Goal: Check status: Check status

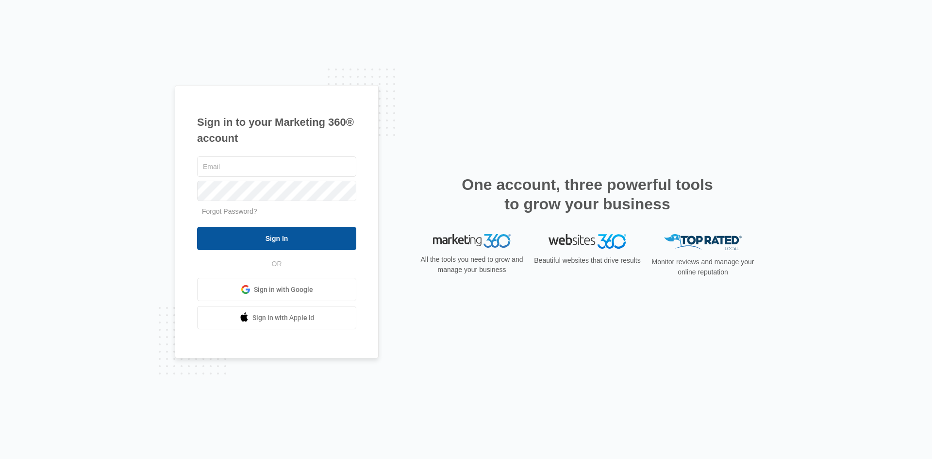
type input "[EMAIL_ADDRESS][DOMAIN_NAME]"
click at [261, 244] on input "Sign In" at bounding box center [276, 238] width 159 height 23
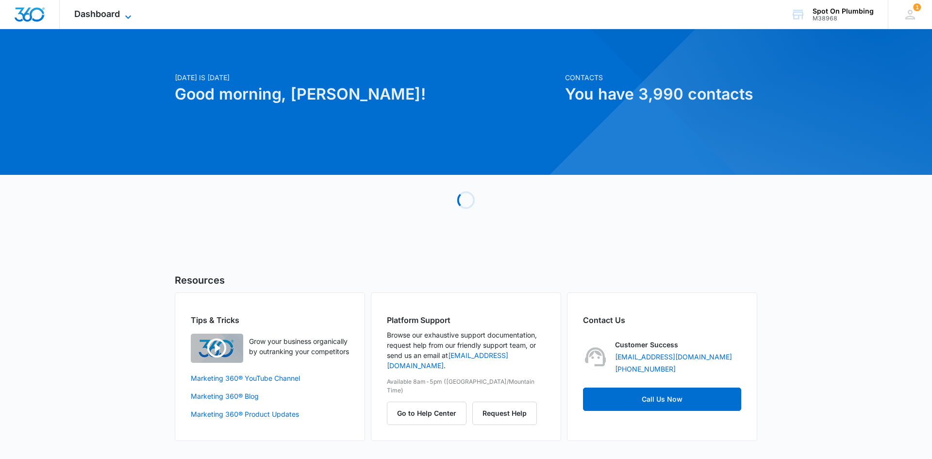
click at [119, 13] on span "Dashboard" at bounding box center [97, 14] width 46 height 10
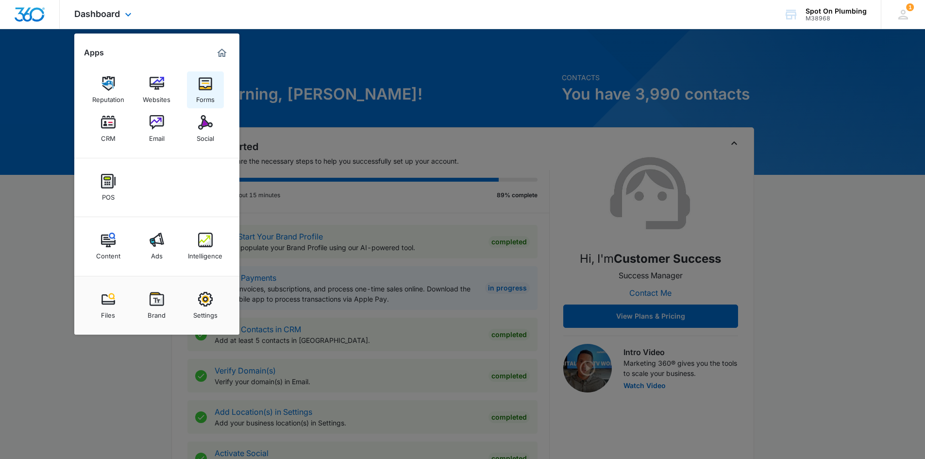
click at [207, 89] on img at bounding box center [205, 83] width 15 height 15
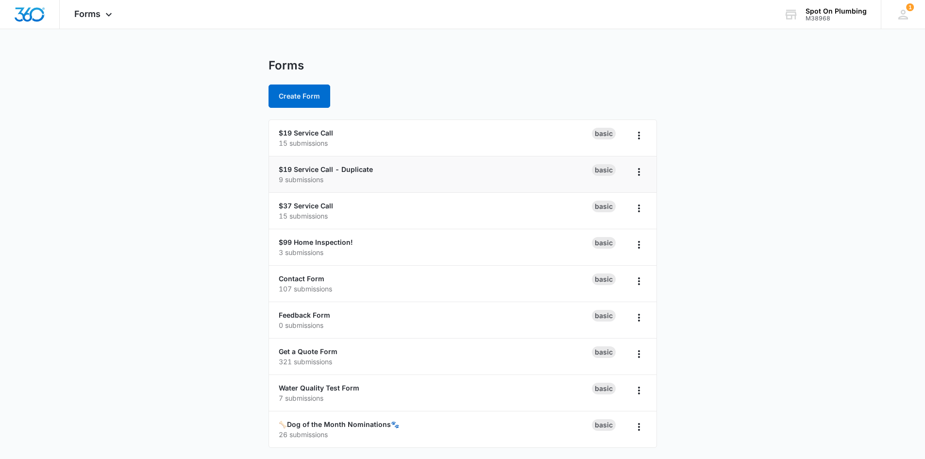
scroll to position [2, 0]
click at [369, 431] on p "26 submissions" at bounding box center [435, 434] width 313 height 10
click at [372, 424] on link "🦴Dog of the Month Nominations🐾" at bounding box center [339, 423] width 120 height 8
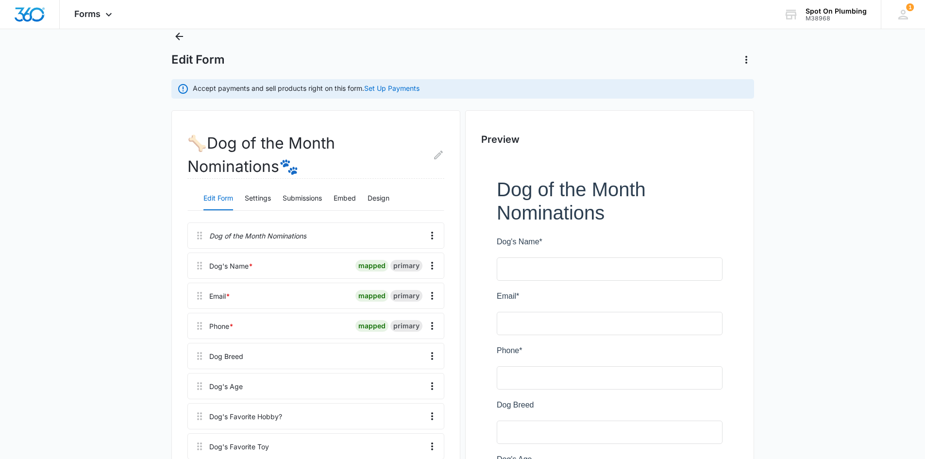
scroll to position [49, 0]
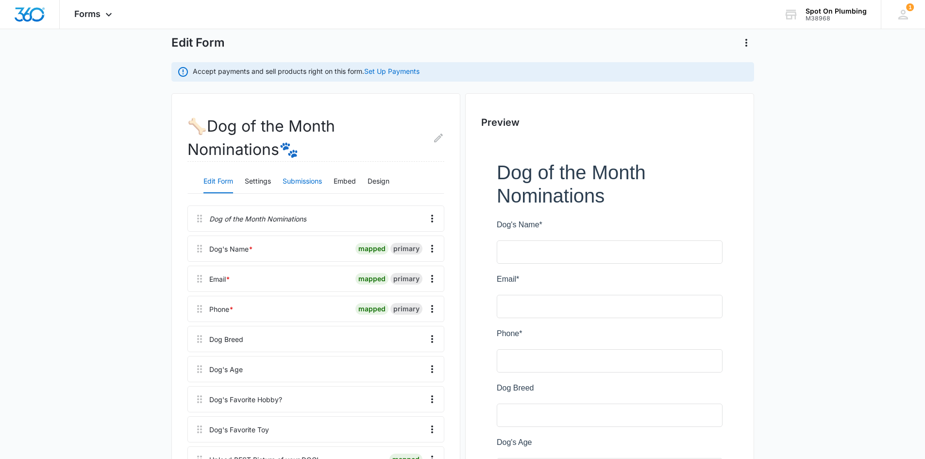
click at [305, 184] on button "Submissions" at bounding box center [301, 181] width 39 height 23
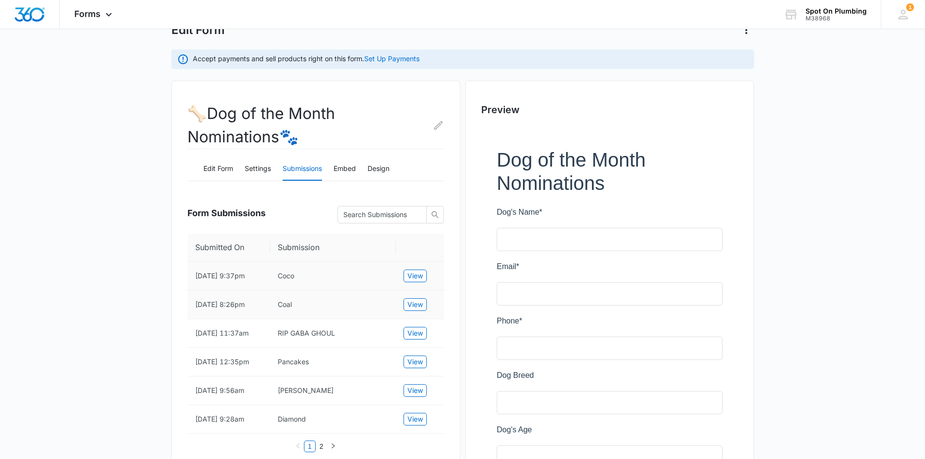
scroll to position [97, 0]
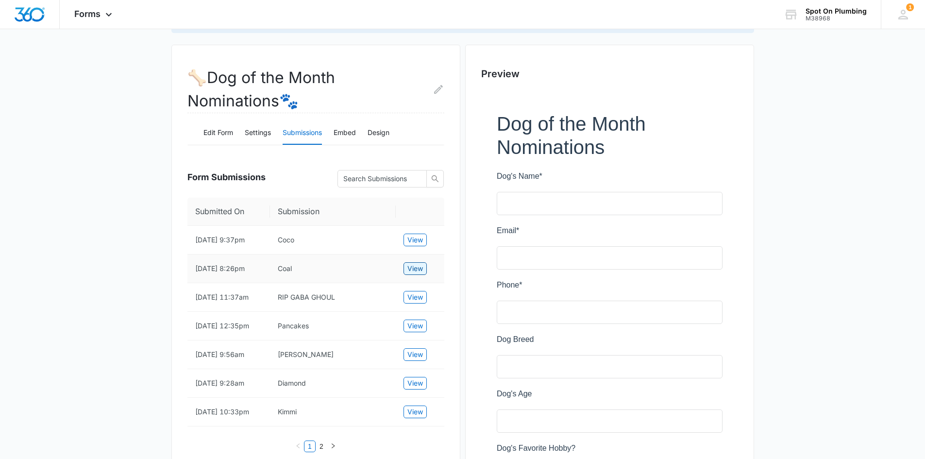
click at [414, 267] on span "View" at bounding box center [415, 268] width 16 height 11
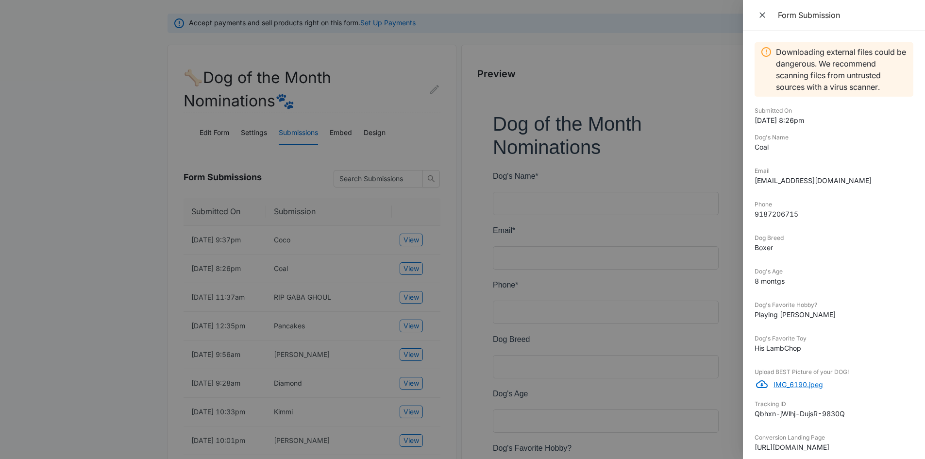
click at [800, 382] on p "IMG_6190.jpeg" at bounding box center [843, 384] width 140 height 10
click at [760, 13] on icon "Close" at bounding box center [762, 15] width 6 height 6
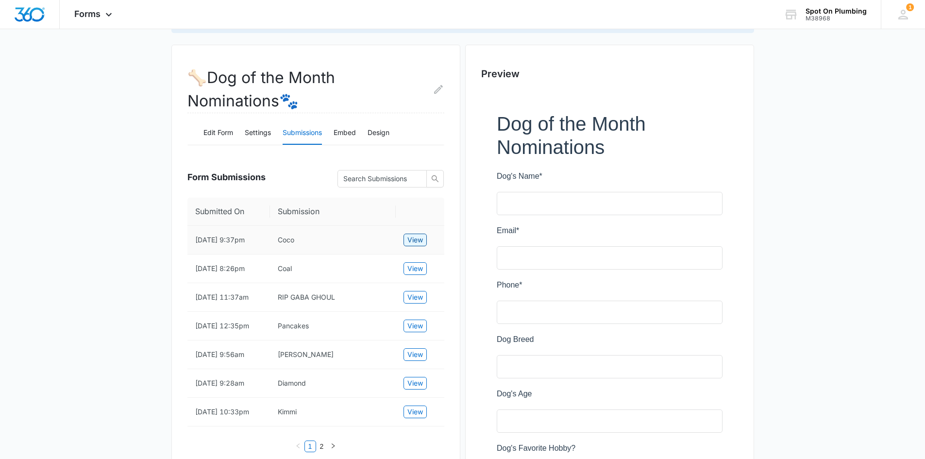
click at [413, 239] on span "View" at bounding box center [415, 239] width 16 height 11
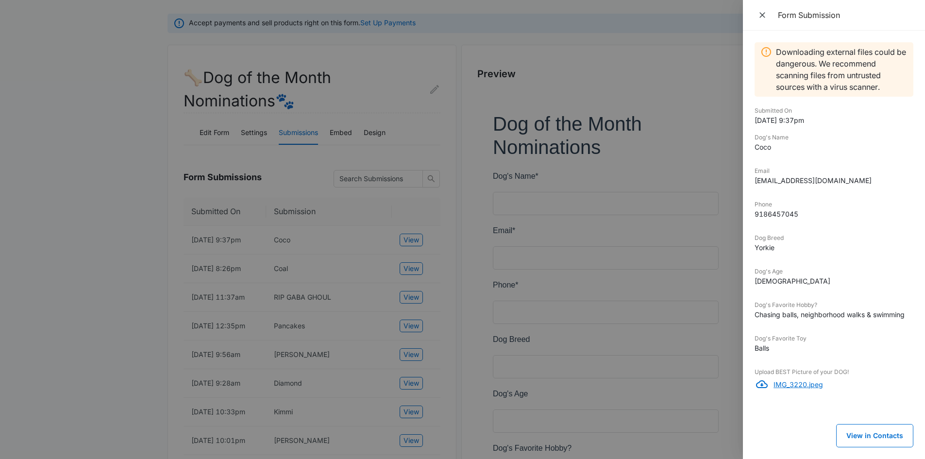
click at [792, 382] on p "IMG_3220.jpeg" at bounding box center [843, 384] width 140 height 10
